Goal: Task Accomplishment & Management: Use online tool/utility

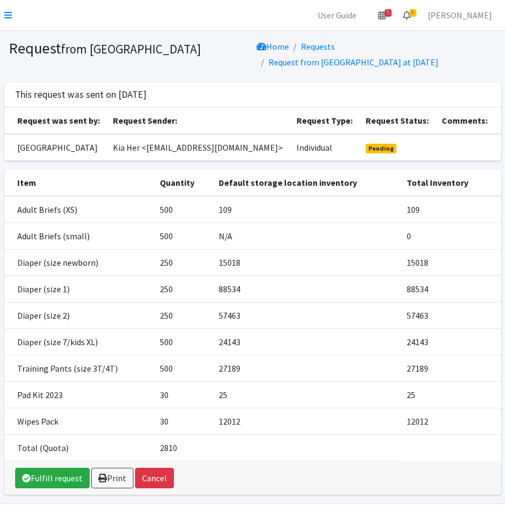
click at [417, 10] on span "6" at bounding box center [413, 13] width 7 height 8
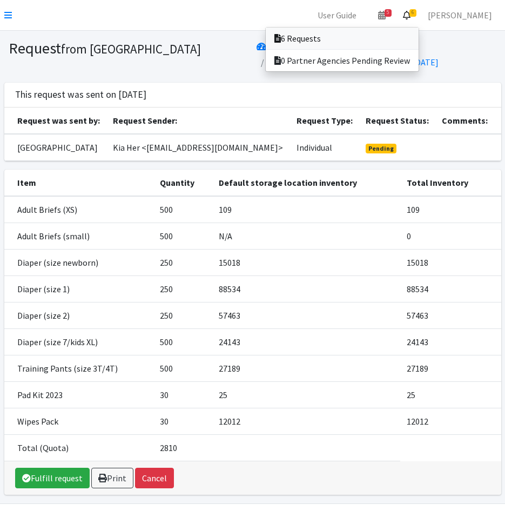
click at [419, 31] on link "6 Requests" at bounding box center [342, 39] width 153 height 22
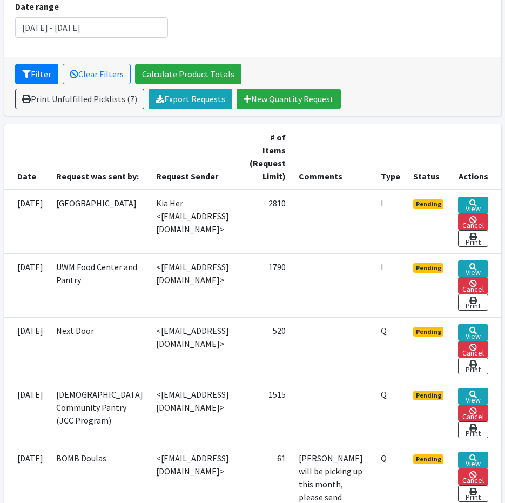
scroll to position [162, 0]
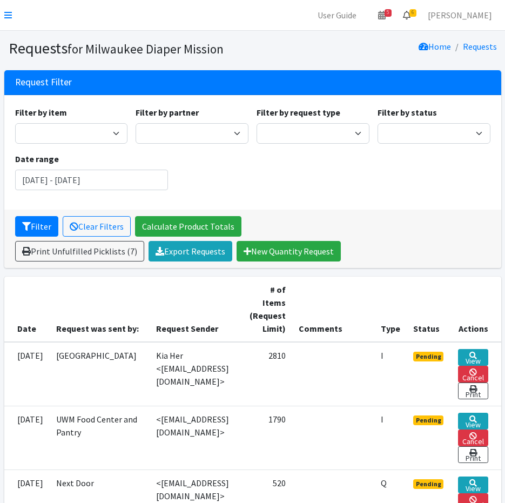
click at [411, 17] on icon at bounding box center [407, 15] width 8 height 9
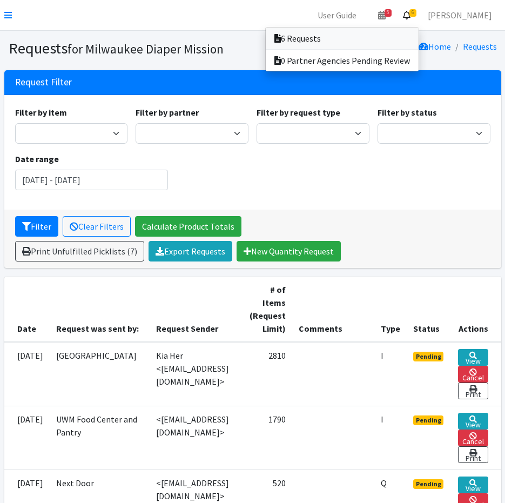
click at [326, 34] on link "6 Requests" at bounding box center [342, 39] width 153 height 22
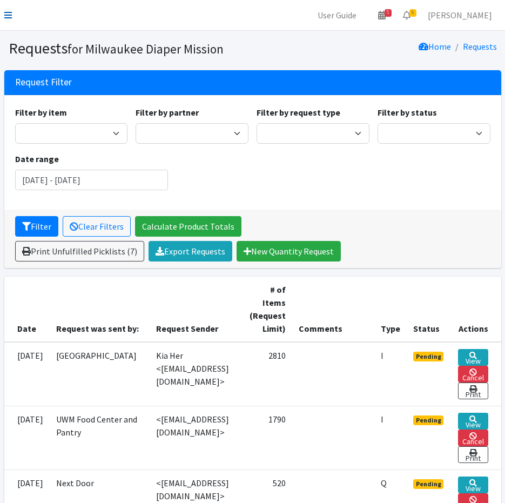
click at [5, 13] on nav "User Guide 5 5 Pick-ups remaining this week View Calendar 6 6 Requests 0 Partne…" at bounding box center [252, 15] width 505 height 31
click at [6, 12] on icon at bounding box center [8, 15] width 8 height 9
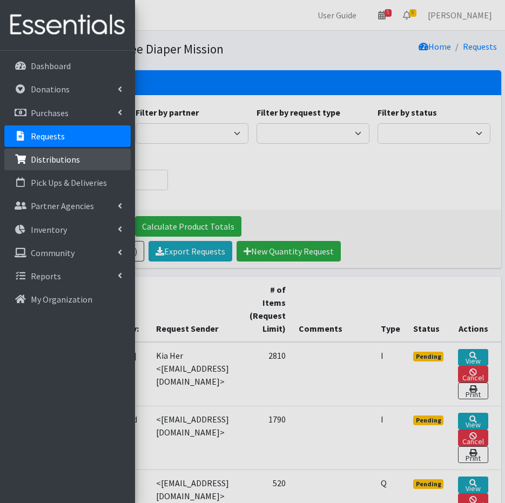
click at [40, 164] on p "Distributions" at bounding box center [55, 159] width 49 height 11
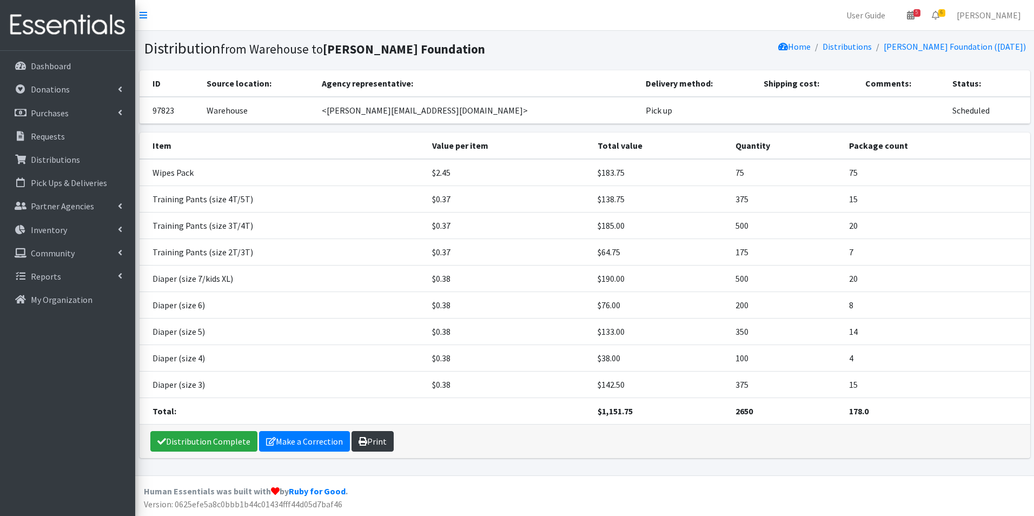
click at [366, 446] on link "Print" at bounding box center [372, 441] width 42 height 21
